Goal: Complete application form: Complete application form

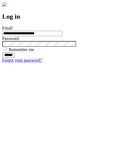
type input "**********"
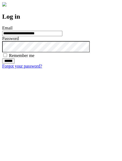
click at [15, 64] on input "******" at bounding box center [8, 60] width 12 height 5
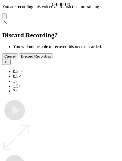
type input "**********"
